Goal: Information Seeking & Learning: Learn about a topic

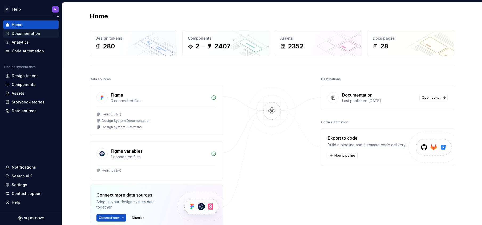
click at [31, 31] on div "Documentation" at bounding box center [26, 33] width 28 height 5
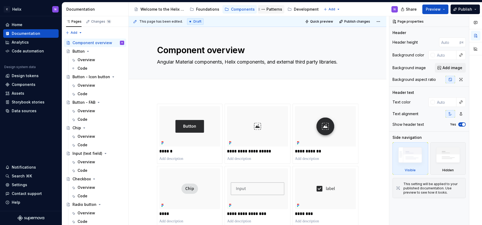
click at [271, 9] on div "Patterns" at bounding box center [274, 9] width 16 height 5
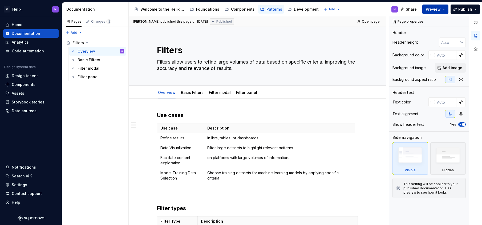
click at [436, 8] on span "Preview" at bounding box center [433, 9] width 15 height 5
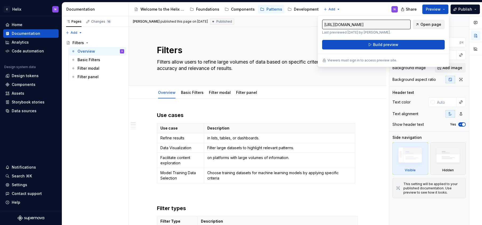
click at [432, 22] on span "Open page" at bounding box center [430, 24] width 21 height 5
type textarea "*"
